Goal: Transaction & Acquisition: Purchase product/service

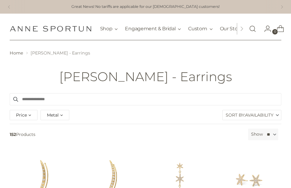
click at [67, 105] on input "Search products" at bounding box center [146, 99] width 272 height 12
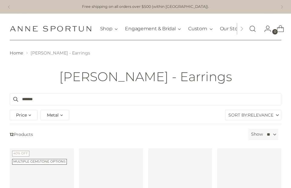
type input "*******"
